Goal: Transaction & Acquisition: Book appointment/travel/reservation

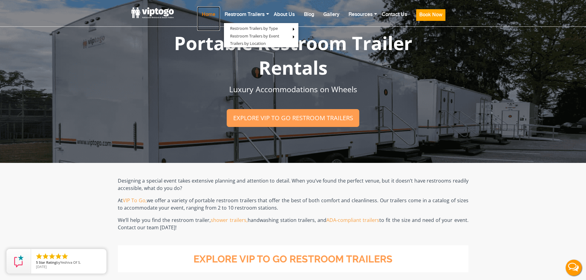
click at [213, 16] on link "Home" at bounding box center [208, 18] width 23 height 24
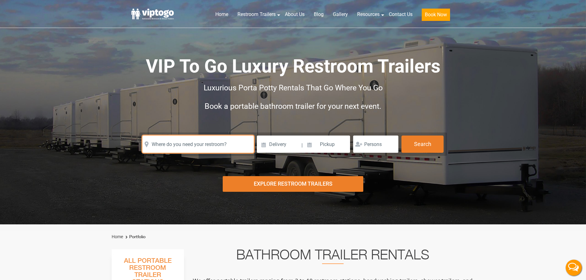
click at [209, 144] on input "text" at bounding box center [197, 144] width 111 height 17
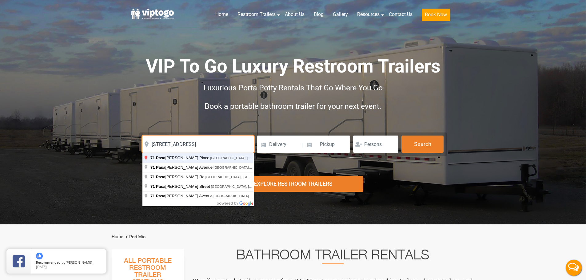
type input "71 Pasadena Place, Hawthorne, NJ, USA"
click button "autobtn" at bounding box center [0, 0] width 0 height 0
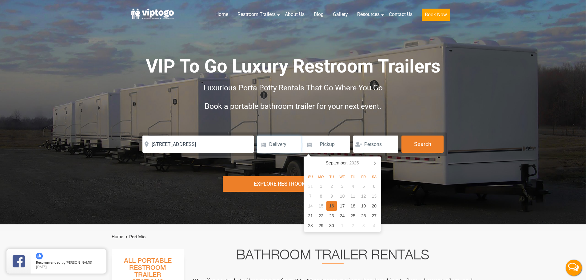
click at [281, 138] on input at bounding box center [279, 144] width 44 height 17
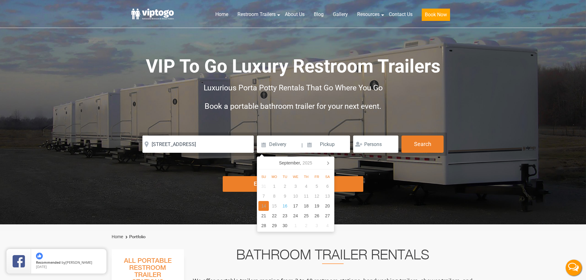
click at [264, 215] on div "21" at bounding box center [263, 216] width 11 height 10
type input "09/21/2025"
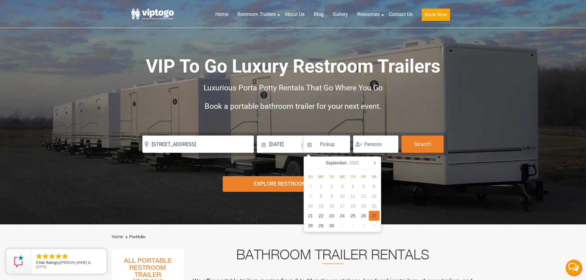
click at [375, 216] on div "27" at bounding box center [374, 216] width 11 height 10
type input "09/27/2025"
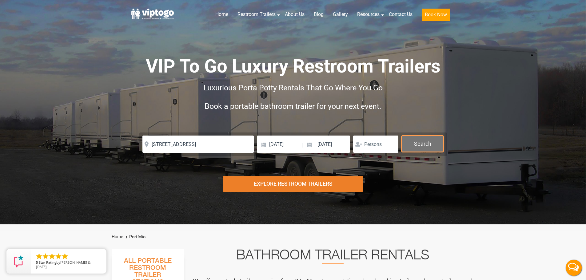
click at [419, 146] on button "Search" at bounding box center [423, 144] width 42 height 17
click at [418, 146] on button "Search" at bounding box center [423, 144] width 42 height 17
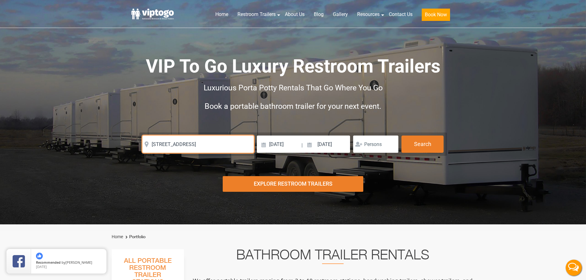
click at [234, 145] on input "71 Pasadena Place, Hawthorne, NJ, USA" at bounding box center [197, 144] width 111 height 17
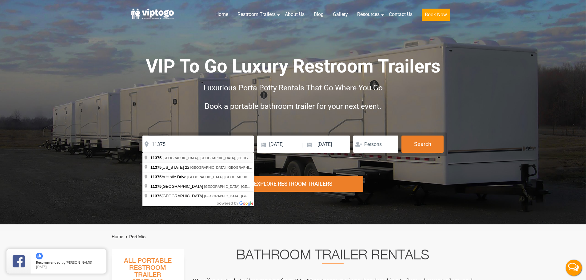
type input "[GEOGRAPHIC_DATA], [GEOGRAPHIC_DATA]"
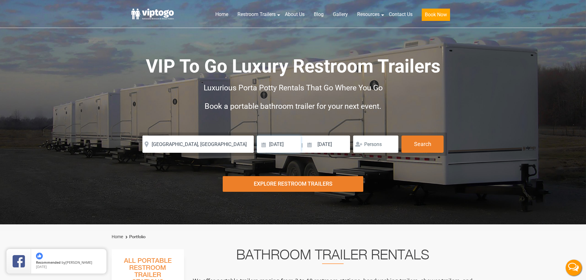
click at [292, 147] on input "09/21/2025" at bounding box center [279, 144] width 44 height 17
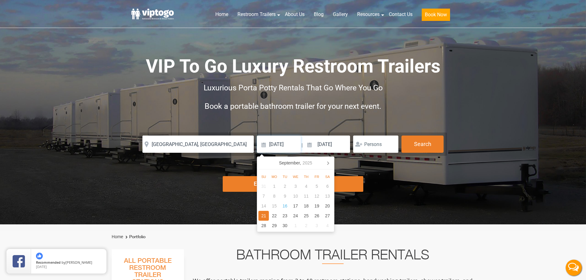
click at [265, 145] on input "09/21/2025" at bounding box center [279, 144] width 44 height 17
click at [284, 208] on div "16" at bounding box center [285, 206] width 11 height 10
type input "09/16/2025"
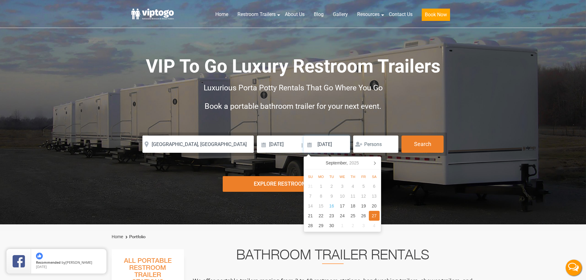
click at [373, 218] on div "27" at bounding box center [374, 216] width 11 height 10
click at [336, 149] on input at bounding box center [327, 144] width 47 height 17
click at [375, 216] on div "27" at bounding box center [374, 216] width 11 height 10
type input "09/27/2025"
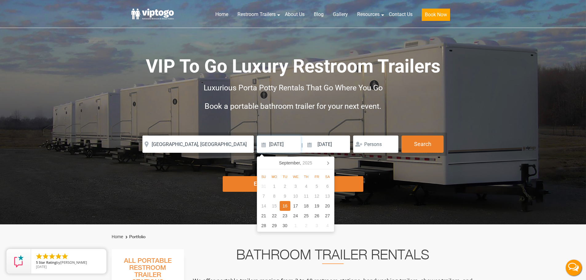
click at [282, 142] on input "09/16/2025" at bounding box center [279, 144] width 44 height 17
click at [327, 161] on icon at bounding box center [328, 163] width 10 height 10
click at [262, 219] on div "16" at bounding box center [263, 216] width 11 height 10
type input "11/16/2025"
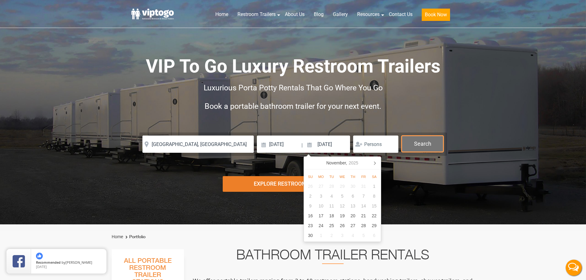
click at [411, 146] on button "Search" at bounding box center [423, 144] width 42 height 17
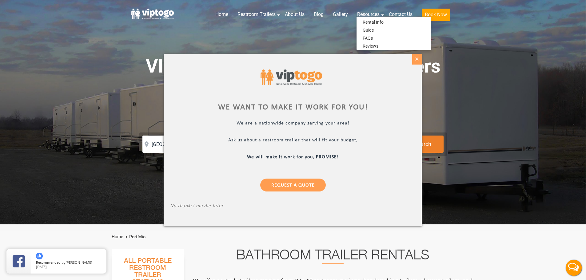
click at [419, 59] on div "X" at bounding box center [417, 59] width 10 height 10
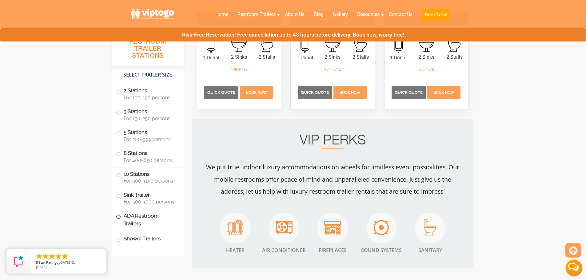
click at [128, 216] on label "ADA Restroom Trailers" at bounding box center [148, 220] width 64 height 21
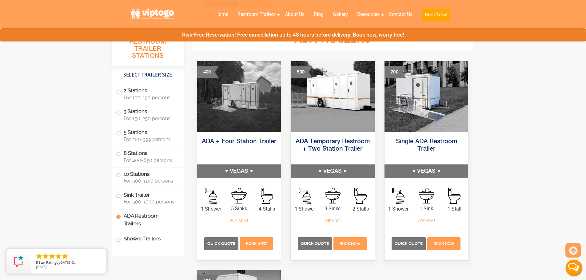
scroll to position [1917, 0]
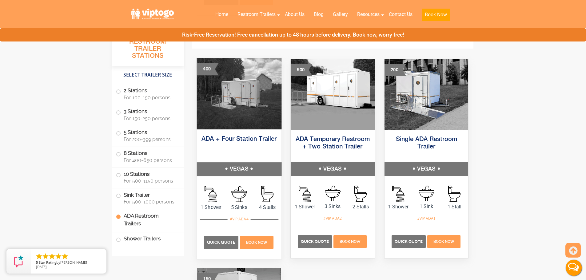
click at [255, 144] on h5 "ADA + Four Station Trailer" at bounding box center [239, 146] width 85 height 31
click at [222, 244] on span "Quick Quote" at bounding box center [221, 242] width 28 height 5
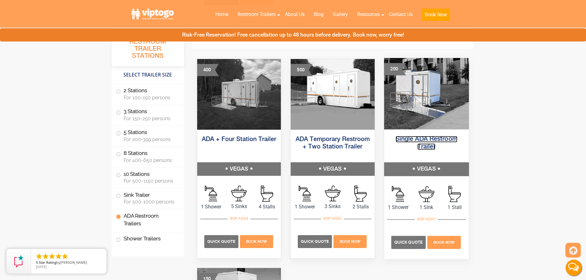
click at [404, 140] on link "Single ADA Restroom Trailer" at bounding box center [427, 143] width 62 height 14
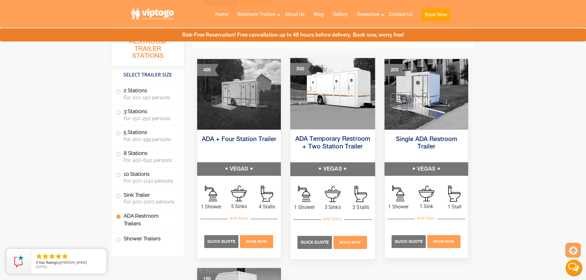
click at [344, 177] on div "ADA Temporary Restroom + Two Station Trailer VEGAS" at bounding box center [333, 155] width 94 height 51
click at [338, 143] on link "ADA Temporary Restroom + Two Station Trailer" at bounding box center [332, 143] width 75 height 14
click at [127, 94] on label "2 Stations For 100-150 persons" at bounding box center [148, 93] width 64 height 19
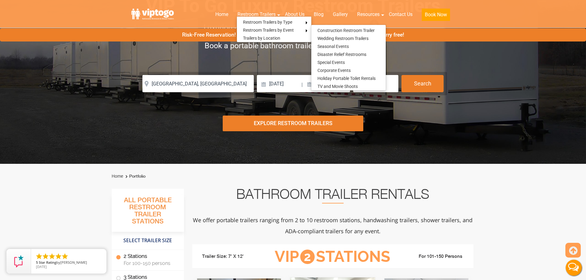
scroll to position [0, 0]
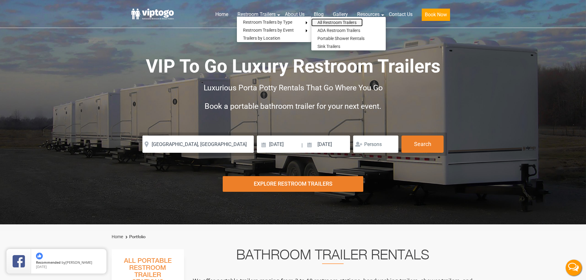
click at [327, 22] on link "All Restroom Trailers" at bounding box center [336, 22] width 51 height 8
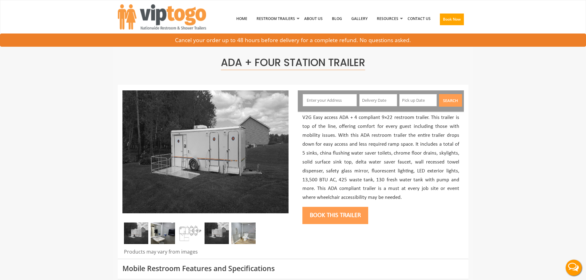
click at [324, 105] on input "text" at bounding box center [330, 100] width 54 height 12
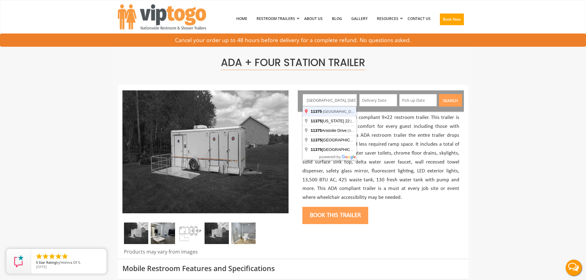
type input "[GEOGRAPHIC_DATA], [GEOGRAPHIC_DATA]"
click at [439, 94] on button "Search" at bounding box center [450, 100] width 23 height 13
drag, startPoint x: 370, startPoint y: 111, endPoint x: 371, endPoint y: 96, distance: 14.8
click at [370, 104] on div "Forest Hills, NY 11375, USA Search" at bounding box center [381, 100] width 166 height 21
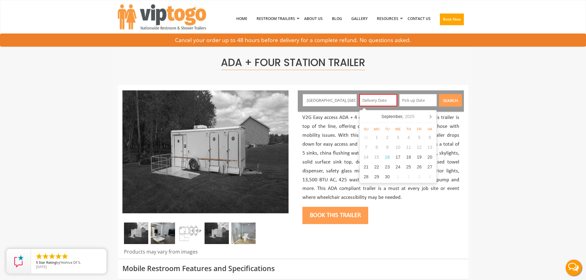
click at [371, 96] on input "text" at bounding box center [378, 100] width 38 height 12
click at [366, 118] on nav "September, 2025" at bounding box center [398, 116] width 77 height 13
click at [377, 167] on div "22" at bounding box center [376, 167] width 11 height 10
type input "09/22/2025"
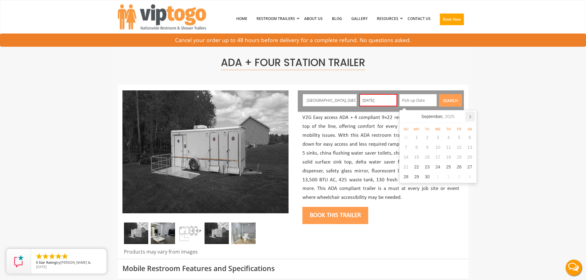
click at [469, 115] on icon at bounding box center [470, 117] width 10 height 10
click at [415, 177] on div "24" at bounding box center [416, 177] width 11 height 10
type input "11/24/2025"
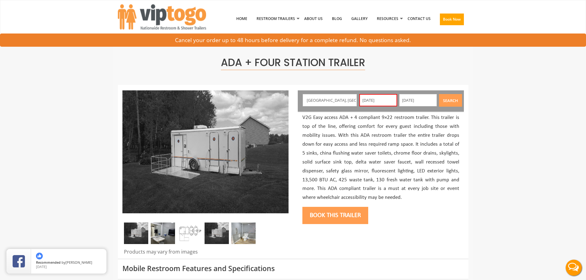
click at [450, 104] on button "Search" at bounding box center [450, 100] width 23 height 13
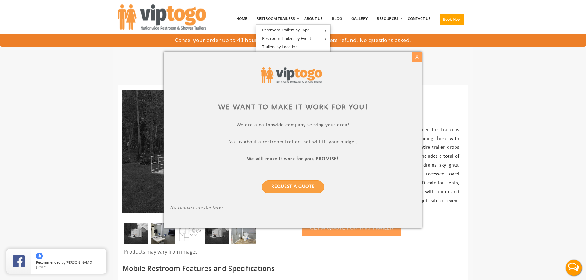
click at [416, 59] on div "X" at bounding box center [417, 57] width 10 height 10
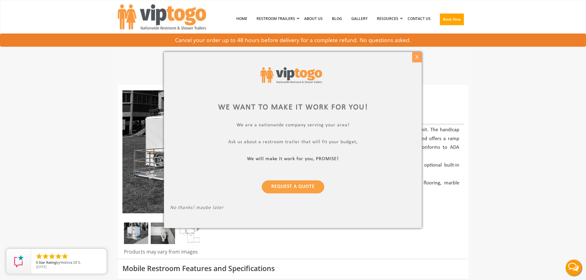
click at [418, 57] on div "X" at bounding box center [417, 57] width 10 height 10
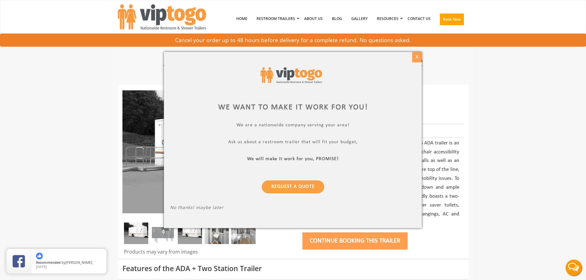
click at [414, 54] on div "X" at bounding box center [417, 57] width 10 height 10
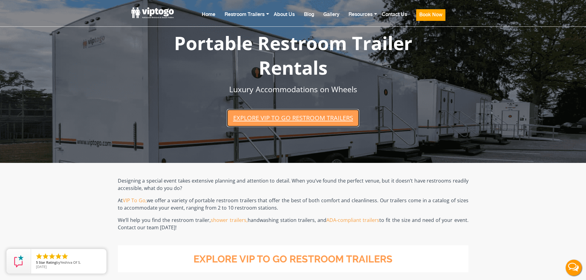
click at [293, 115] on link "Explore VIP To Go restroom trailers" at bounding box center [293, 118] width 132 height 18
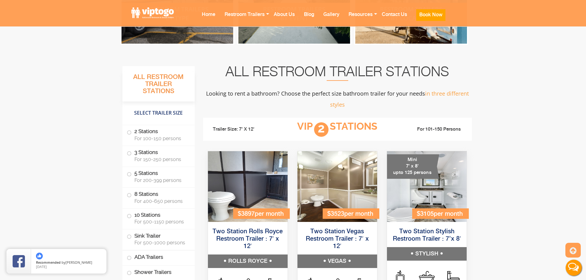
scroll to position [344, 0]
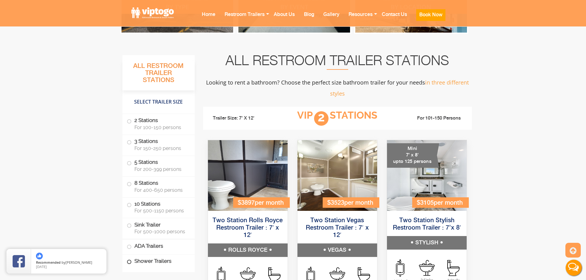
click at [144, 265] on label "Shower Trailers" at bounding box center [159, 261] width 64 height 13
click at [129, 263] on span at bounding box center [129, 262] width 2 height 2
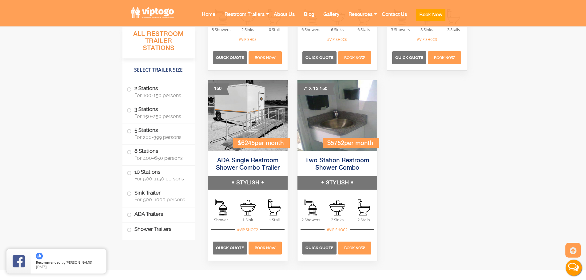
scroll to position [2591, 0]
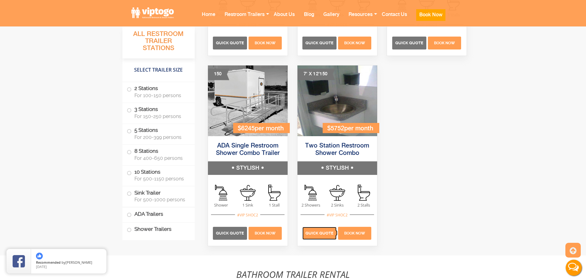
click at [322, 237] on p "Quick Quote" at bounding box center [320, 233] width 34 height 13
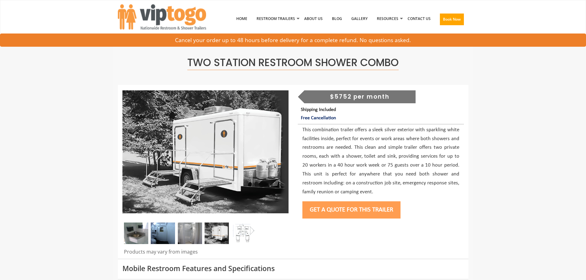
click at [354, 98] on div "$5752 per month" at bounding box center [359, 96] width 111 height 13
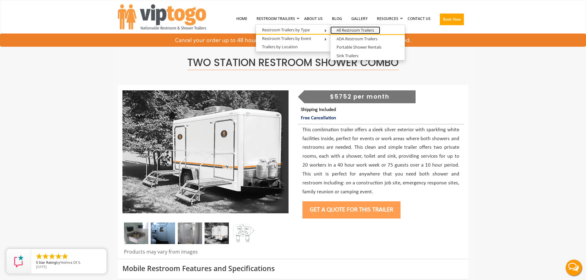
click at [357, 30] on link "All Restroom Trailers" at bounding box center [356, 30] width 50 height 8
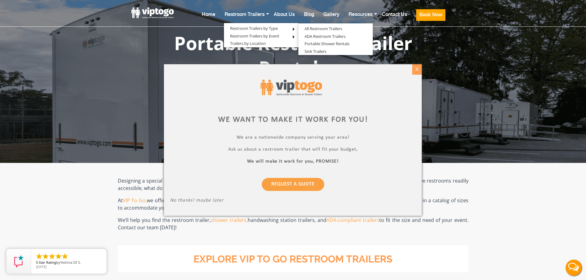
click at [414, 70] on div "X" at bounding box center [417, 69] width 10 height 10
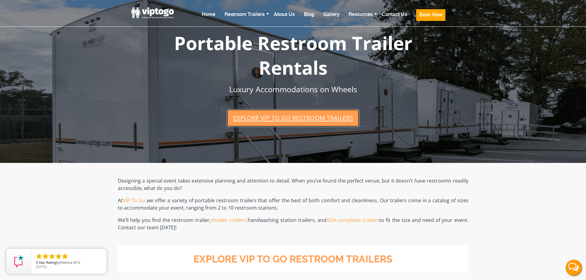
click at [312, 124] on link "Explore VIP To Go restroom trailers" at bounding box center [293, 118] width 132 height 18
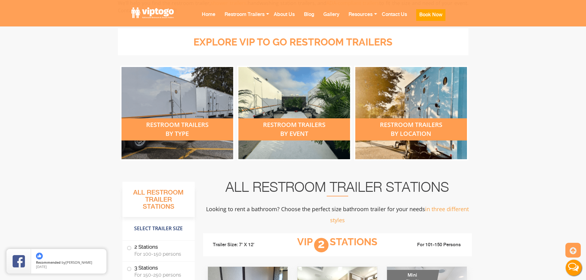
scroll to position [221, 0]
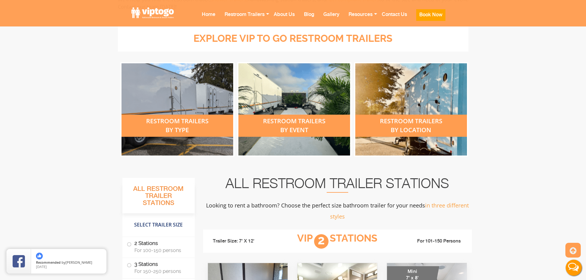
click at [178, 130] on div "restroom trailers by type" at bounding box center [178, 126] width 112 height 22
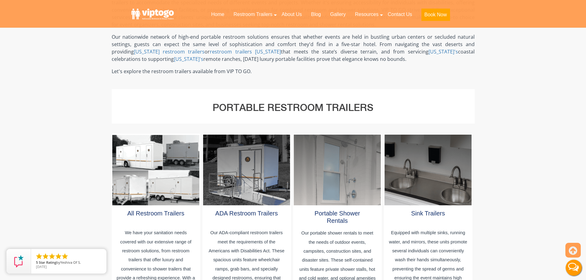
scroll to position [246, 0]
click at [343, 212] on link "Portable Shower Rentals" at bounding box center [338, 217] width 46 height 14
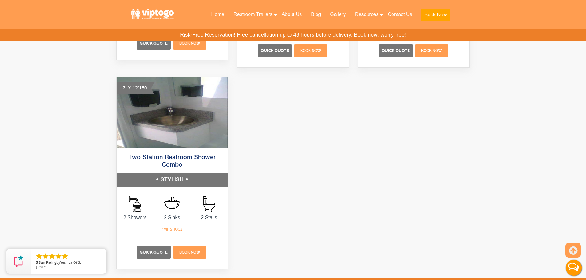
scroll to position [492, 0]
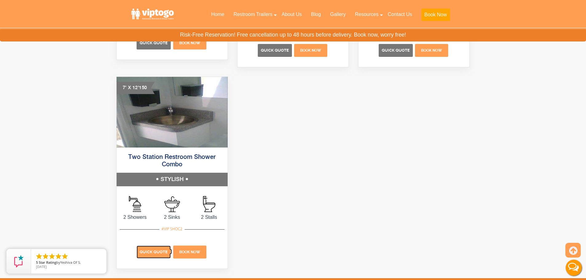
click at [156, 251] on span "Quick Quote" at bounding box center [154, 252] width 28 height 5
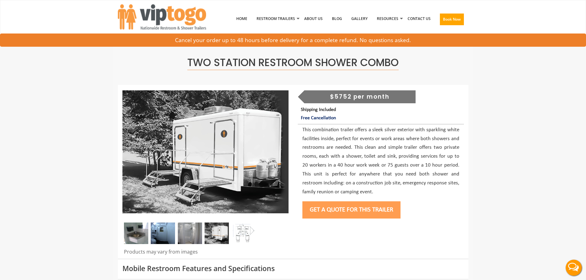
click at [351, 98] on div "$5752 per month" at bounding box center [359, 96] width 111 height 13
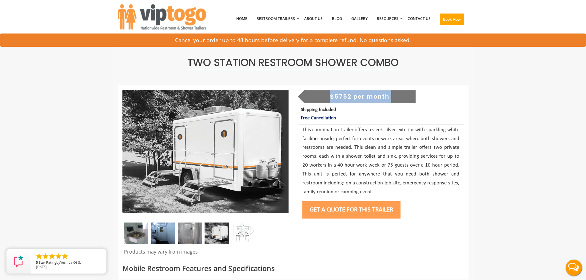
click at [351, 98] on div "$5752 per month" at bounding box center [359, 96] width 111 height 13
click at [347, 113] on p "Shipping Included Free Cancellation" at bounding box center [382, 114] width 163 height 17
click at [339, 212] on button "Get a Quote for this Trailer" at bounding box center [352, 210] width 98 height 17
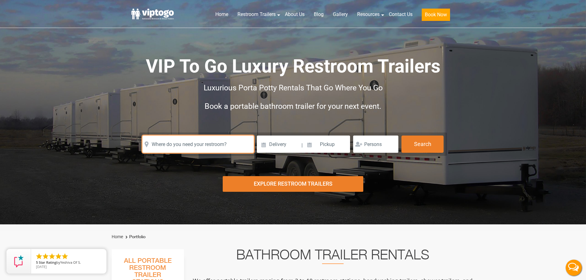
click at [202, 139] on input "text" at bounding box center [197, 144] width 111 height 17
paste input "17801 Warren Shingle Blvd"
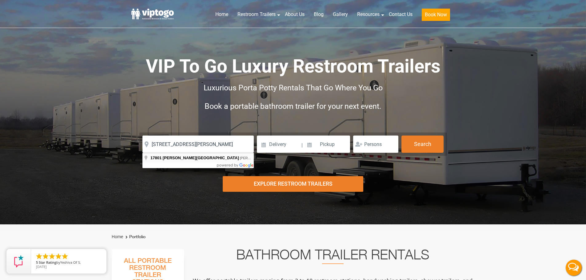
type input "17801 Warren Shingle Road, Beale Air Force Base, CA, USA"
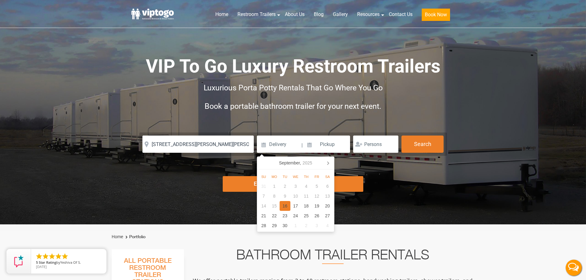
click at [285, 206] on div "16" at bounding box center [285, 206] width 11 height 10
type input "09/16/2025"
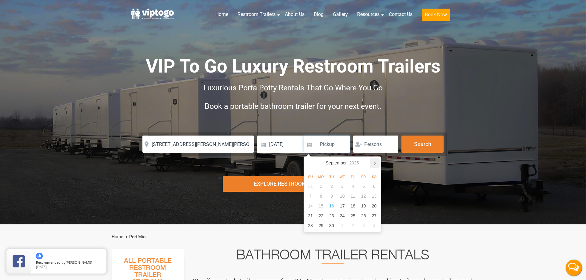
click at [373, 164] on icon at bounding box center [375, 163] width 10 height 10
click at [354, 200] on div "12" at bounding box center [353, 196] width 11 height 10
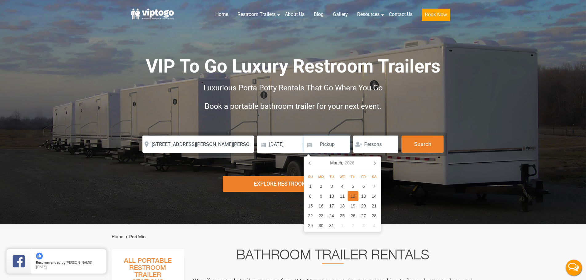
type input "03/12/2026"
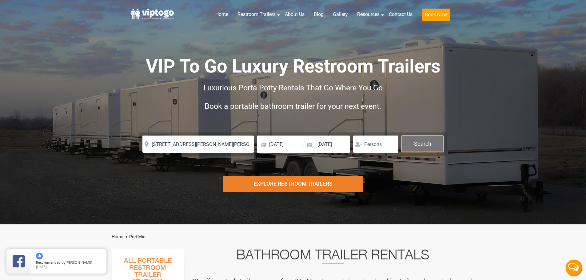
drag, startPoint x: 442, startPoint y: 138, endPoint x: 432, endPoint y: 144, distance: 11.5
click at [442, 138] on button "Search" at bounding box center [423, 144] width 42 height 17
click at [430, 146] on button "Search" at bounding box center [423, 144] width 42 height 17
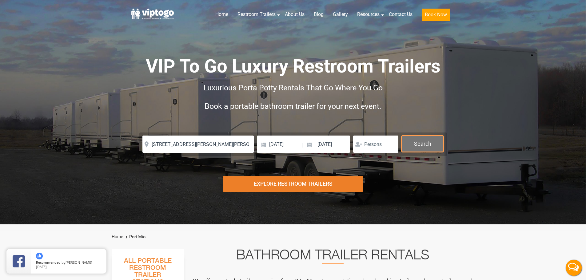
click at [430, 146] on button "Search" at bounding box center [423, 144] width 42 height 17
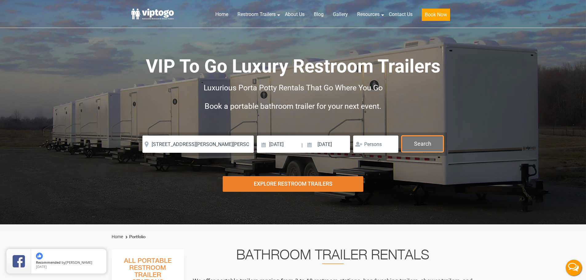
click at [430, 146] on button "Search" at bounding box center [423, 144] width 42 height 17
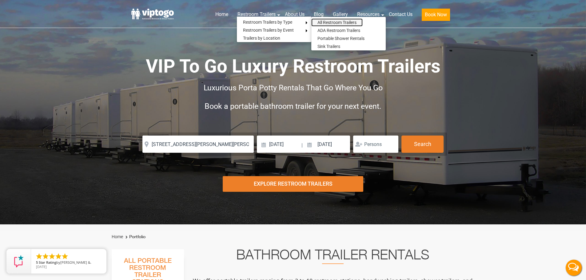
click at [327, 24] on link "All Restroom Trailers" at bounding box center [336, 22] width 51 height 8
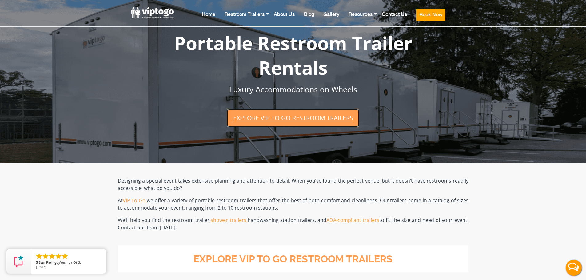
click at [326, 116] on link "Explore VIP To Go restroom trailers" at bounding box center [293, 118] width 132 height 18
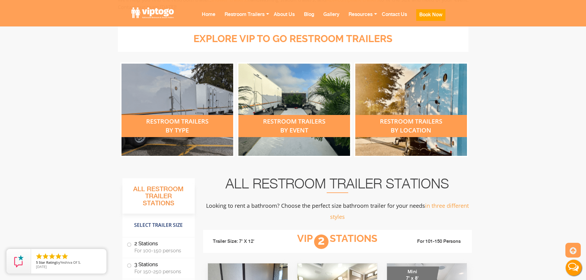
scroll to position [221, 0]
click at [170, 135] on div "restroom trailers by type" at bounding box center [178, 126] width 112 height 22
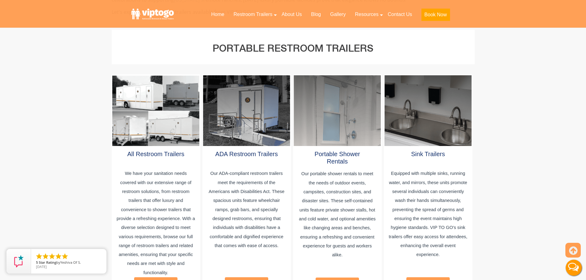
scroll to position [308, 0]
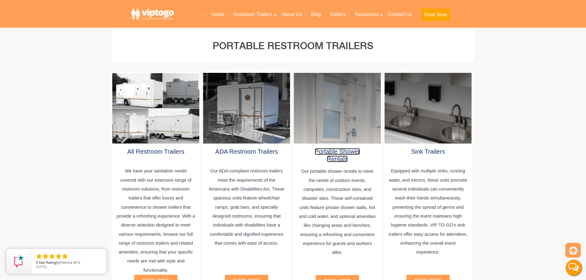
click at [340, 148] on link "Portable Shower Rentals" at bounding box center [338, 155] width 46 height 14
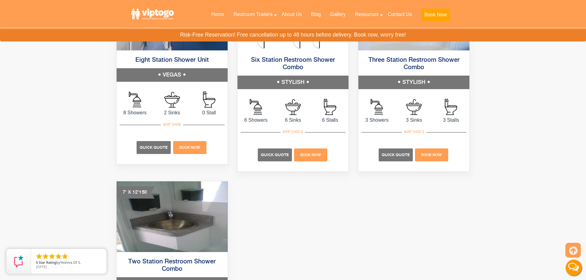
scroll to position [400, 0]
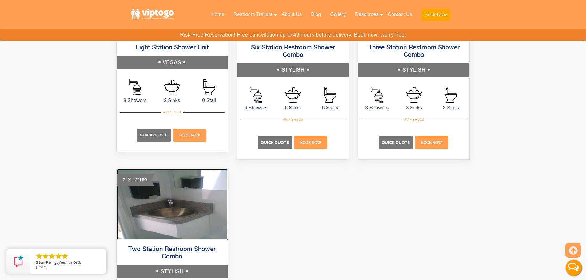
click at [185, 233] on img at bounding box center [172, 204] width 111 height 71
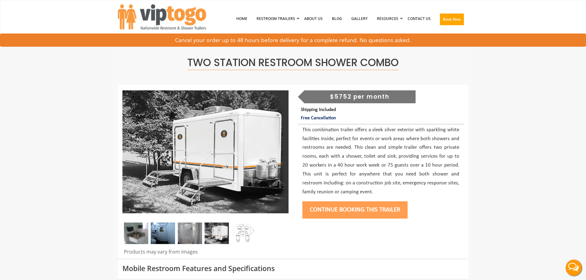
click at [372, 97] on div "$5752 per month" at bounding box center [359, 96] width 111 height 13
